Goal: Task Accomplishment & Management: Manage account settings

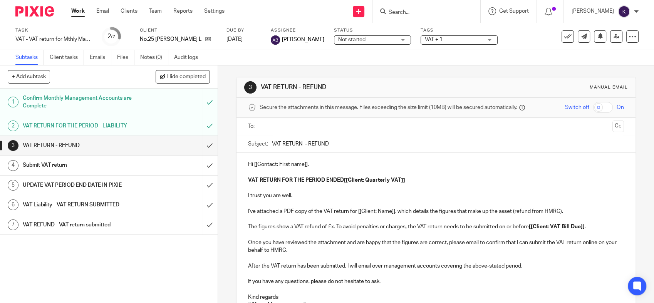
click at [382, 197] on p "I trust you are well." at bounding box center [436, 196] width 376 height 8
click at [427, 230] on p "The figures show a VAT refund of £x. To avoid penalties or charges, the VAT ret…" at bounding box center [436, 227] width 376 height 8
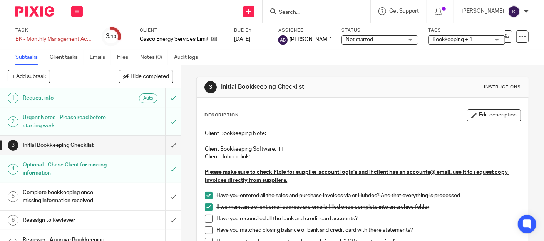
scroll to position [85, 0]
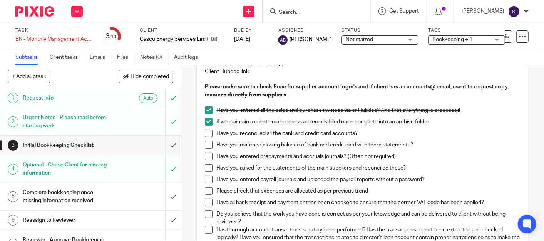
click at [72, 220] on h1 "Reassign to Reviewer" at bounding box center [68, 221] width 90 height 12
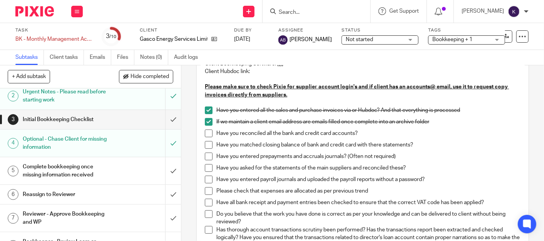
scroll to position [43, 0]
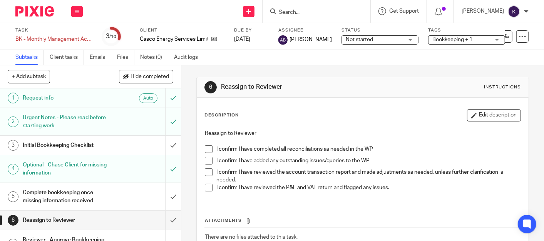
scroll to position [85, 0]
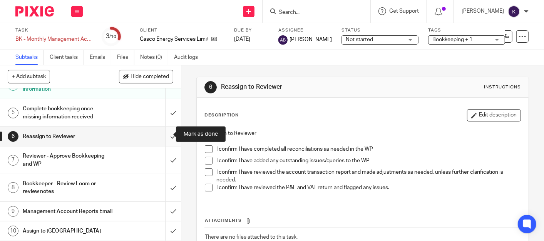
click at [168, 139] on input "submit" at bounding box center [90, 136] width 181 height 19
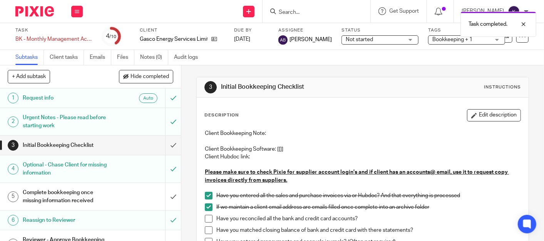
scroll to position [91, 0]
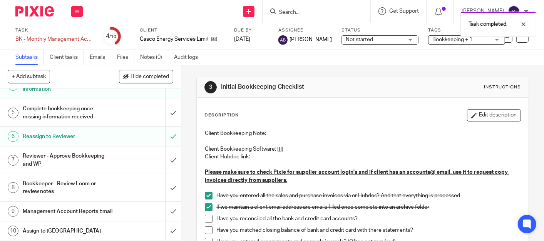
click at [85, 151] on h1 "Reviewer - Approve Bookkeeping and WP" at bounding box center [68, 161] width 90 height 20
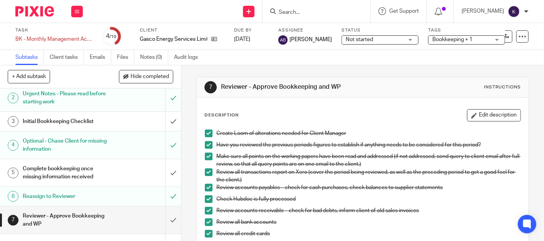
scroll to position [85, 0]
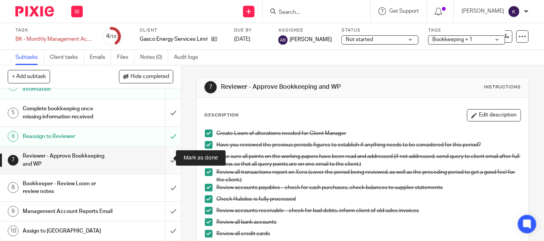
click at [163, 161] on input "submit" at bounding box center [90, 160] width 181 height 27
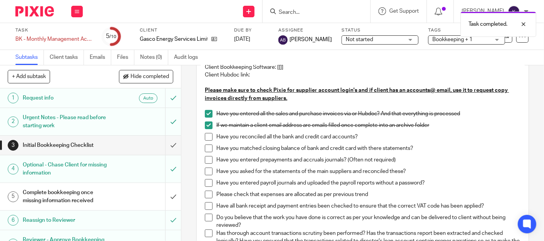
scroll to position [85, 0]
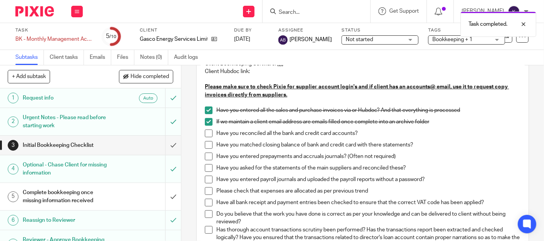
click at [208, 133] on span at bounding box center [209, 134] width 8 height 8
click at [207, 147] on span at bounding box center [209, 145] width 8 height 8
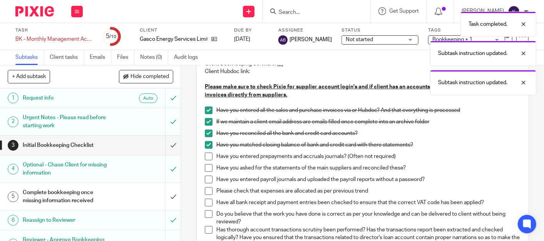
click at [205, 154] on span at bounding box center [209, 157] width 8 height 8
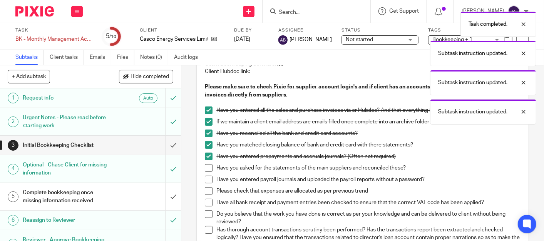
click at [205, 174] on li "Have you asked for the statements of the main suppliers and reconciled these?" at bounding box center [363, 170] width 316 height 12
click at [205, 170] on span at bounding box center [209, 168] width 8 height 8
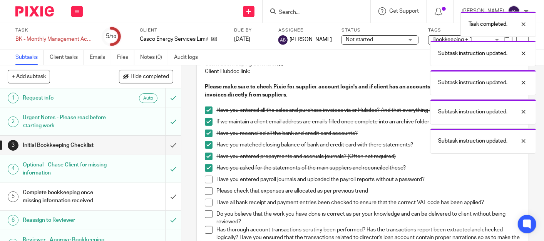
click at [206, 177] on span at bounding box center [209, 180] width 8 height 8
click at [206, 191] on span at bounding box center [209, 192] width 8 height 8
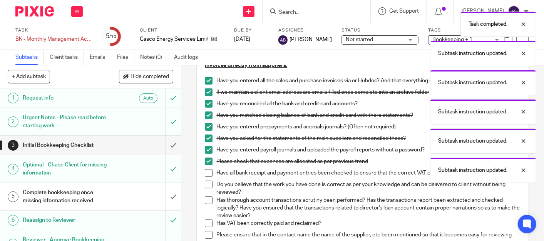
scroll to position [128, 0]
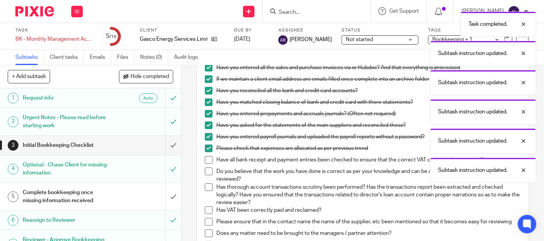
drag, startPoint x: 206, startPoint y: 157, endPoint x: 206, endPoint y: 163, distance: 6.2
click at [206, 156] on span at bounding box center [209, 160] width 8 height 8
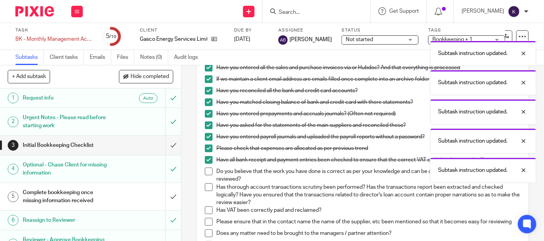
click at [205, 172] on span at bounding box center [209, 172] width 8 height 8
click at [206, 188] on span at bounding box center [209, 188] width 8 height 8
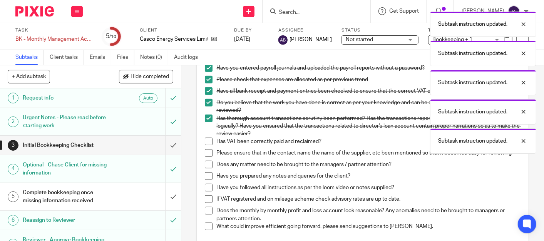
scroll to position [214, 0]
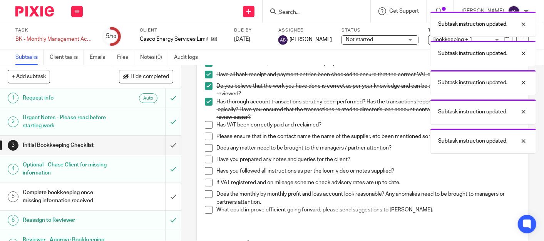
click at [208, 121] on span at bounding box center [209, 125] width 8 height 8
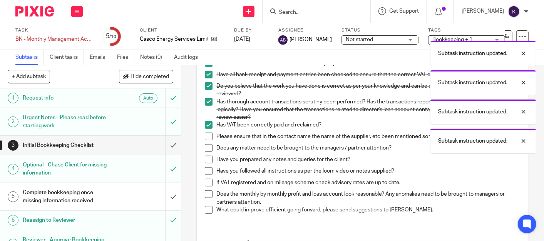
click at [208, 134] on span at bounding box center [209, 137] width 8 height 8
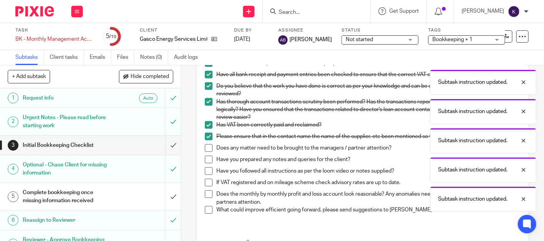
click at [206, 144] on li "Please ensure that in the contact name the name of the supplier, etc been menti…" at bounding box center [363, 139] width 316 height 12
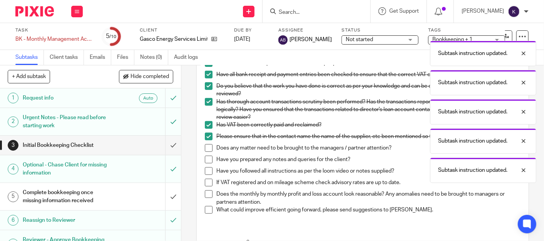
click at [206, 148] on span at bounding box center [209, 148] width 8 height 8
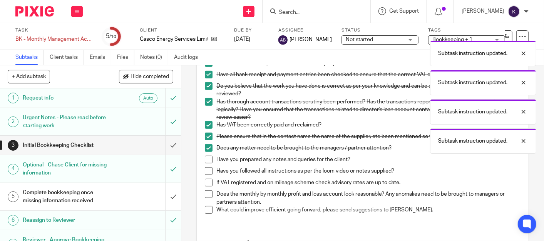
click at [205, 162] on span at bounding box center [209, 160] width 8 height 8
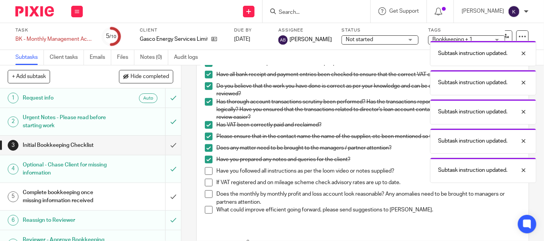
click at [205, 175] on span at bounding box center [209, 172] width 8 height 8
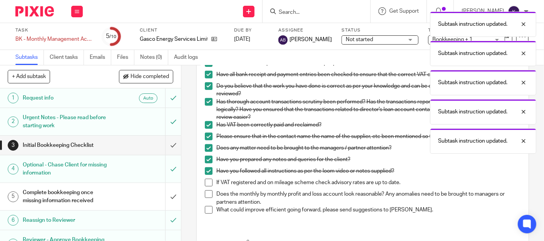
click at [205, 186] on span at bounding box center [209, 183] width 8 height 8
click at [207, 198] on span at bounding box center [209, 195] width 8 height 8
click at [205, 206] on li "Does the monthly by monthly profit and loss account look reasonable? Any anomal…" at bounding box center [363, 199] width 316 height 16
click at [206, 214] on span at bounding box center [209, 210] width 8 height 8
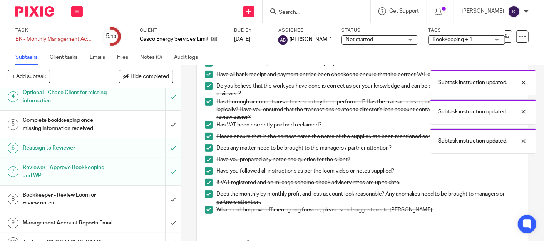
scroll to position [91, 0]
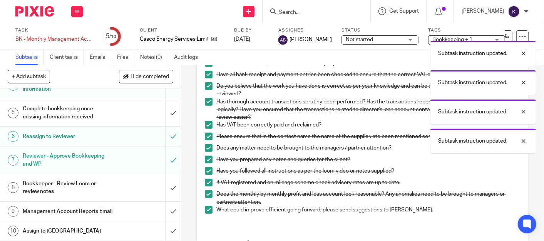
drag, startPoint x: 85, startPoint y: 179, endPoint x: 102, endPoint y: 177, distance: 17.1
click at [85, 179] on h1 "Bookkeeper - Review Loom or review notes" at bounding box center [68, 188] width 90 height 20
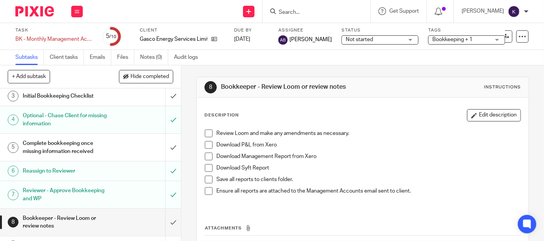
scroll to position [91, 0]
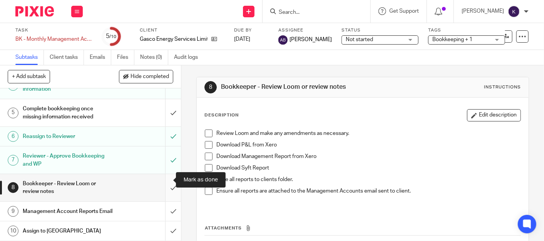
click at [161, 178] on input "submit" at bounding box center [90, 187] width 181 height 27
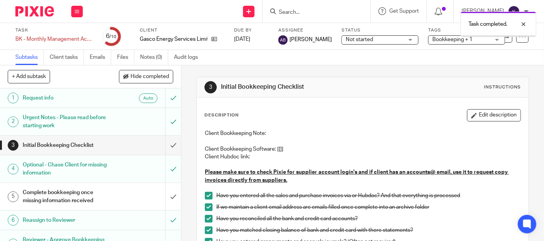
scroll to position [91, 0]
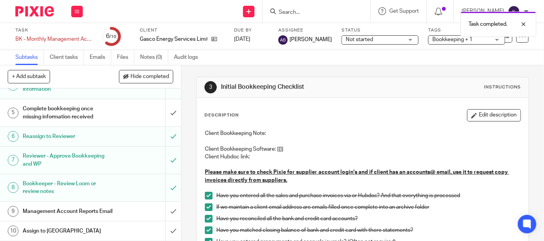
click at [97, 206] on h1 "Management Account Reports Email" at bounding box center [68, 212] width 90 height 12
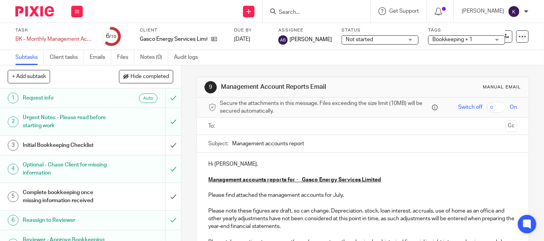
click at [360, 16] on form at bounding box center [319, 12] width 82 height 10
click at [350, 7] on form at bounding box center [319, 12] width 82 height 10
click at [327, 17] on div at bounding box center [317, 11] width 108 height 23
click at [325, 10] on input "Search" at bounding box center [312, 12] width 69 height 7
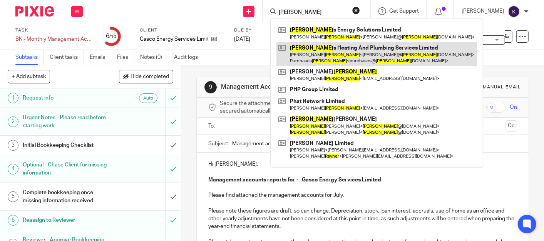
type input "payne"
click at [351, 49] on link at bounding box center [376, 54] width 201 height 24
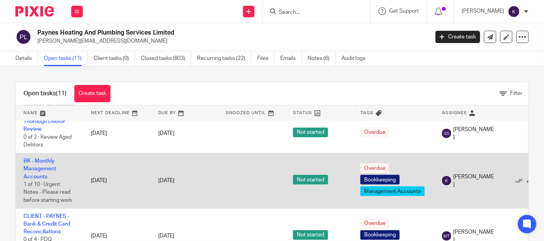
scroll to position [171, 0]
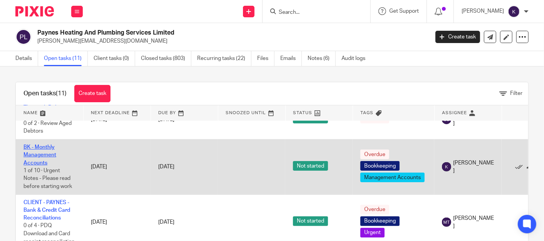
click at [45, 153] on link "BK - Monthly Management Accounts" at bounding box center [39, 155] width 33 height 21
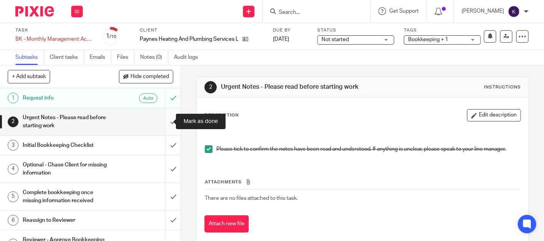
click at [169, 124] on input "submit" at bounding box center [90, 121] width 181 height 27
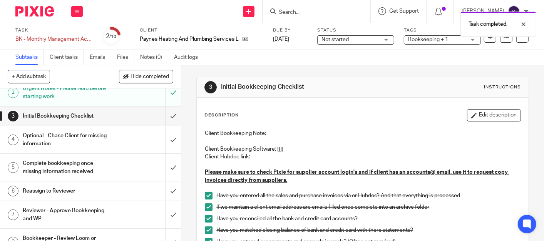
scroll to position [43, 0]
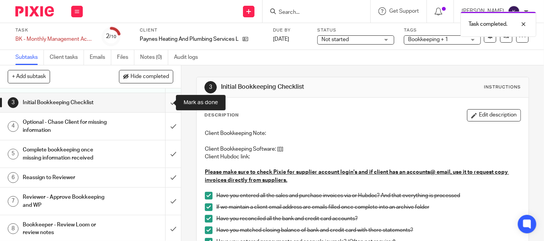
click at [165, 104] on input "submit" at bounding box center [90, 102] width 181 height 19
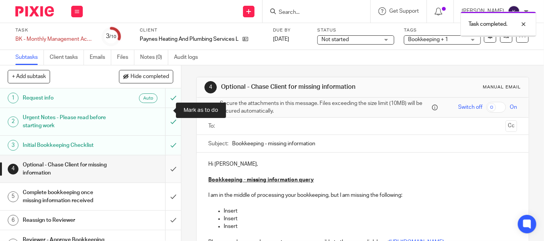
scroll to position [43, 0]
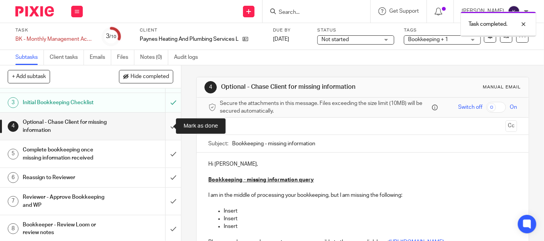
click at [168, 125] on input "submit" at bounding box center [90, 126] width 181 height 27
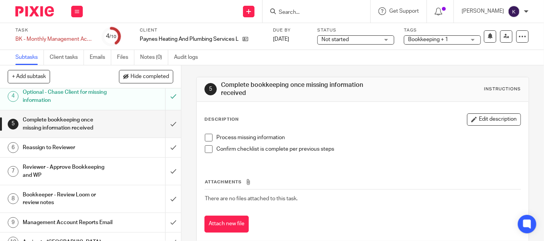
scroll to position [85, 0]
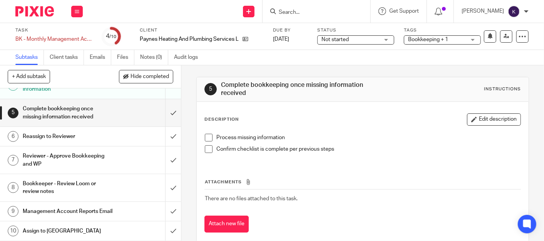
click at [75, 159] on h1 "Reviewer - Approve Bookkeeping and WP" at bounding box center [68, 161] width 90 height 20
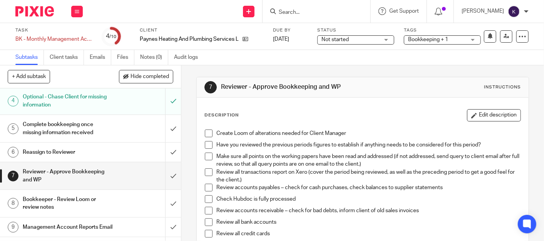
scroll to position [85, 0]
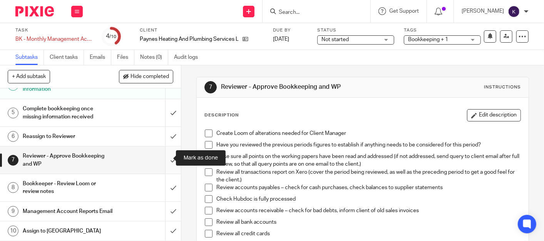
click at [170, 162] on input "submit" at bounding box center [90, 160] width 181 height 27
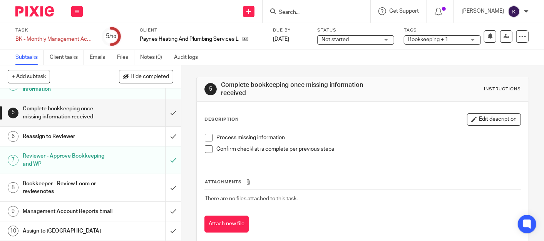
scroll to position [91, 0]
click at [88, 206] on h1 "Management Account Reports Email" at bounding box center [68, 212] width 90 height 12
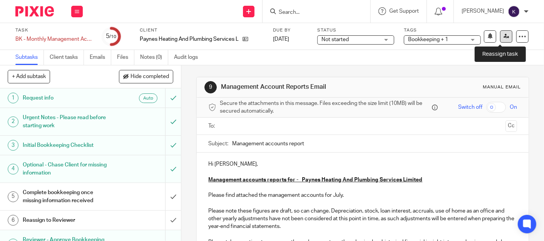
click at [504, 37] on icon at bounding box center [507, 37] width 6 height 6
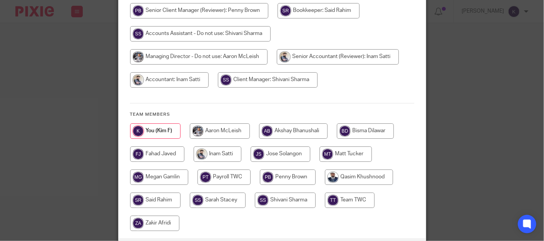
scroll to position [171, 0]
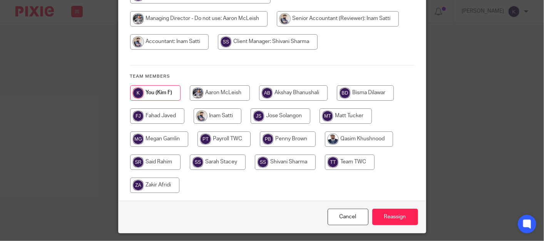
click at [218, 85] on input "radio" at bounding box center [220, 92] width 60 height 15
radio input "true"
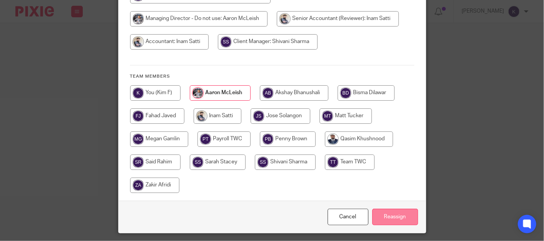
click at [388, 214] on input "Reassign" at bounding box center [395, 217] width 46 height 17
